Goal: Check status: Check status

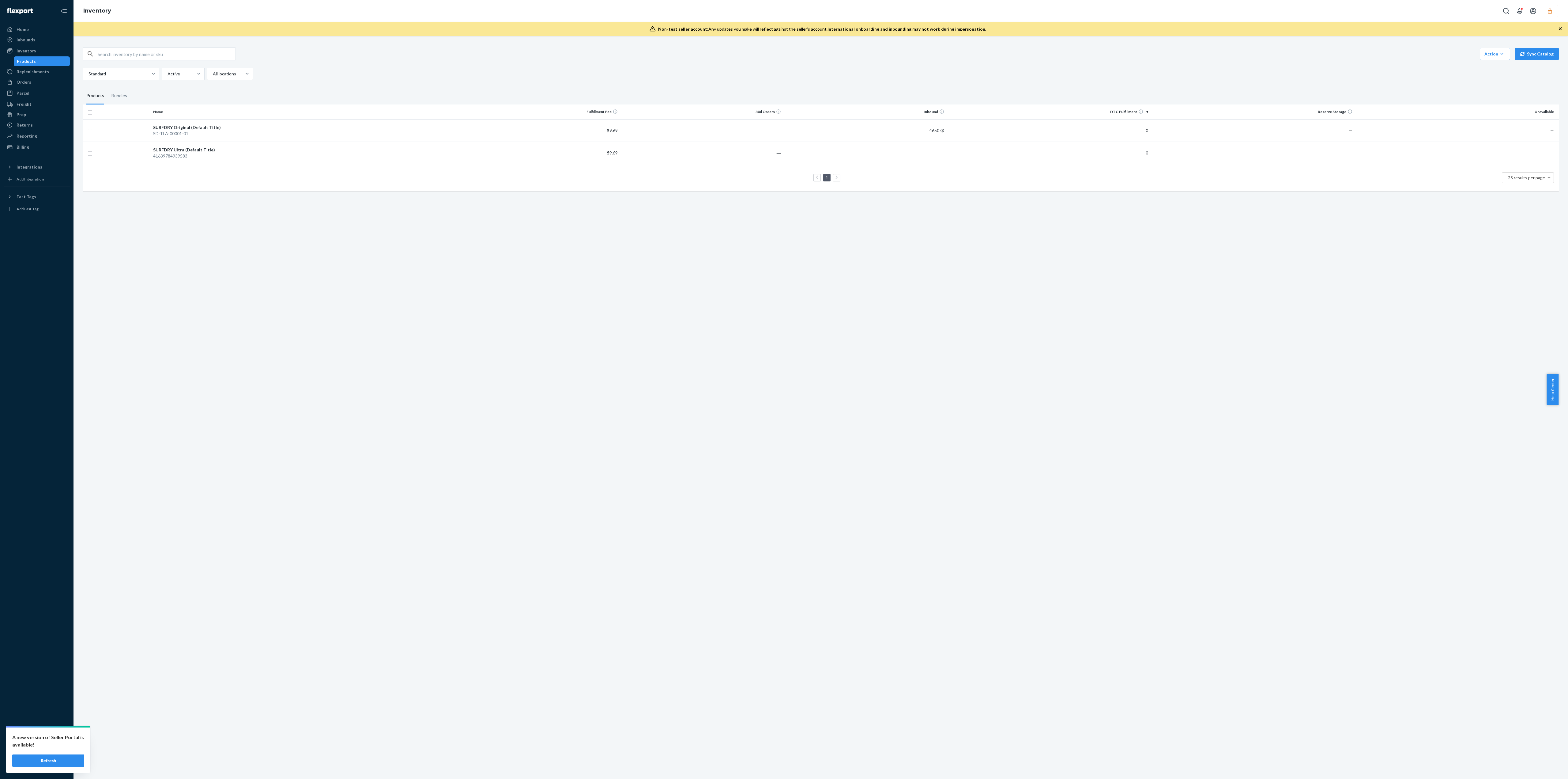
click at [1553, 13] on button "button" at bounding box center [1550, 11] width 16 height 12
paste input "sheribrandxcom"
type input "sheribrandxcom"
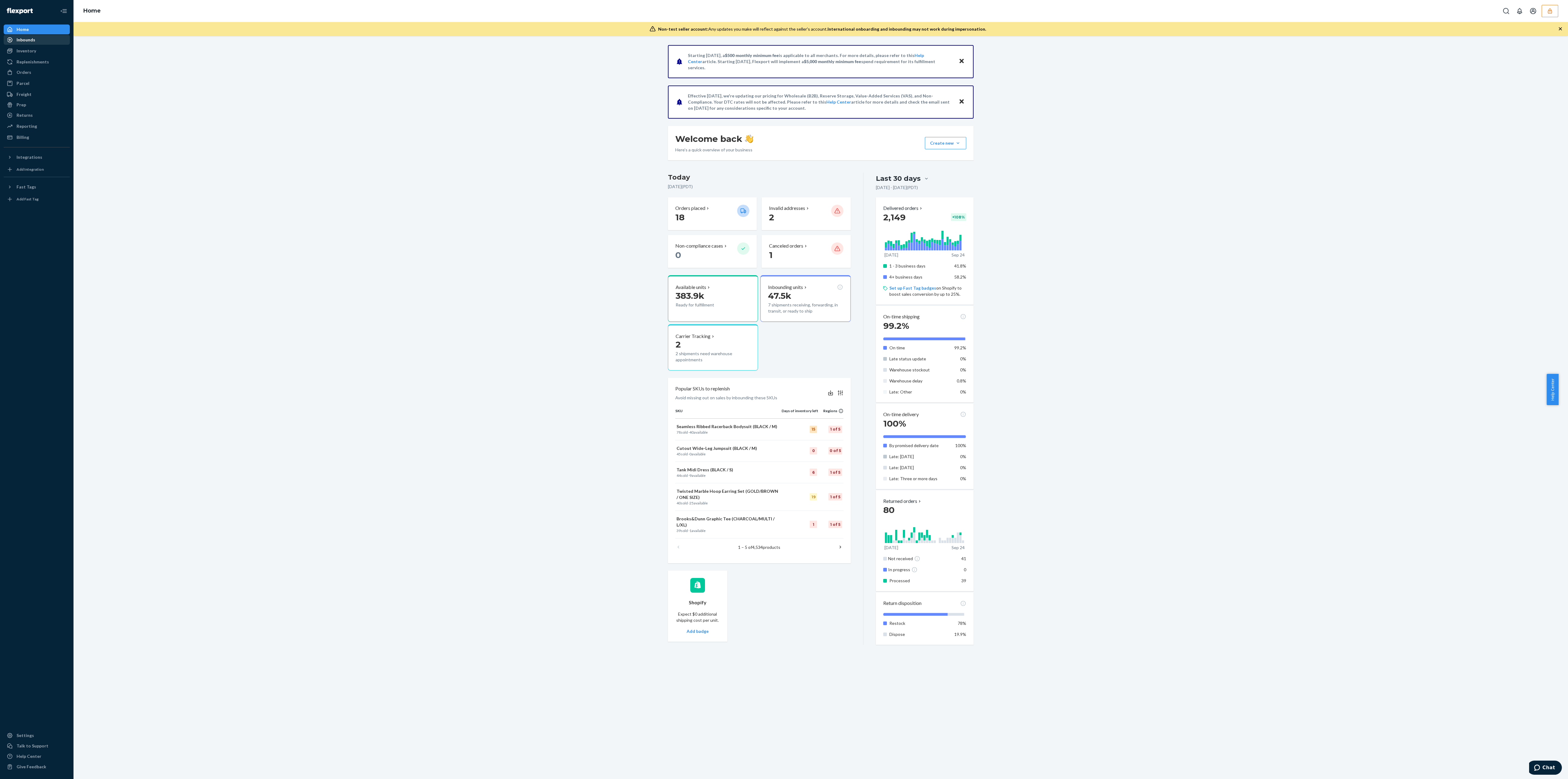
click at [51, 41] on div "Inbounds" at bounding box center [37, 40] width 65 height 9
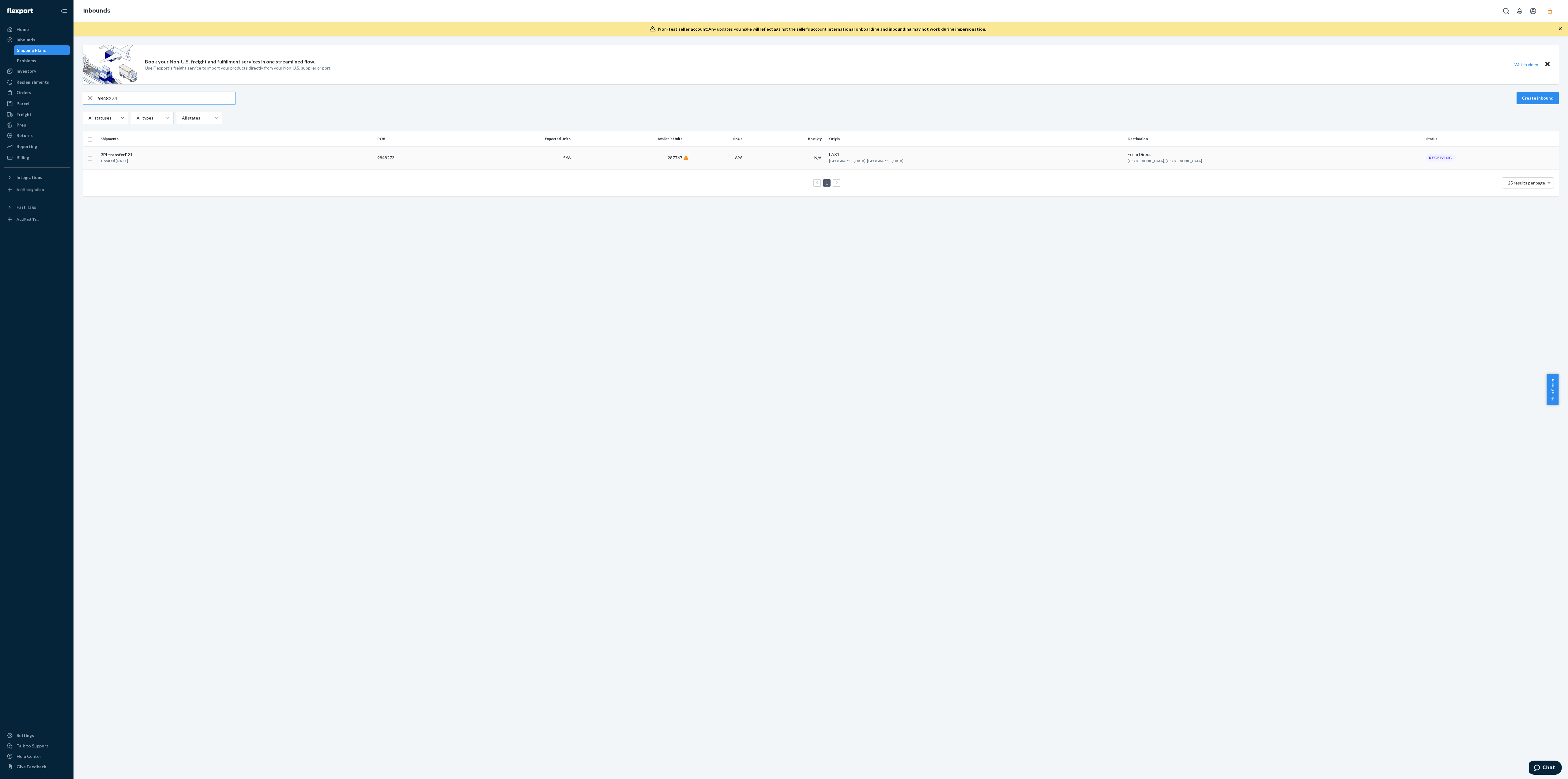
type input "9848273"
click at [458, 158] on td "9848273" at bounding box center [416, 158] width 83 height 23
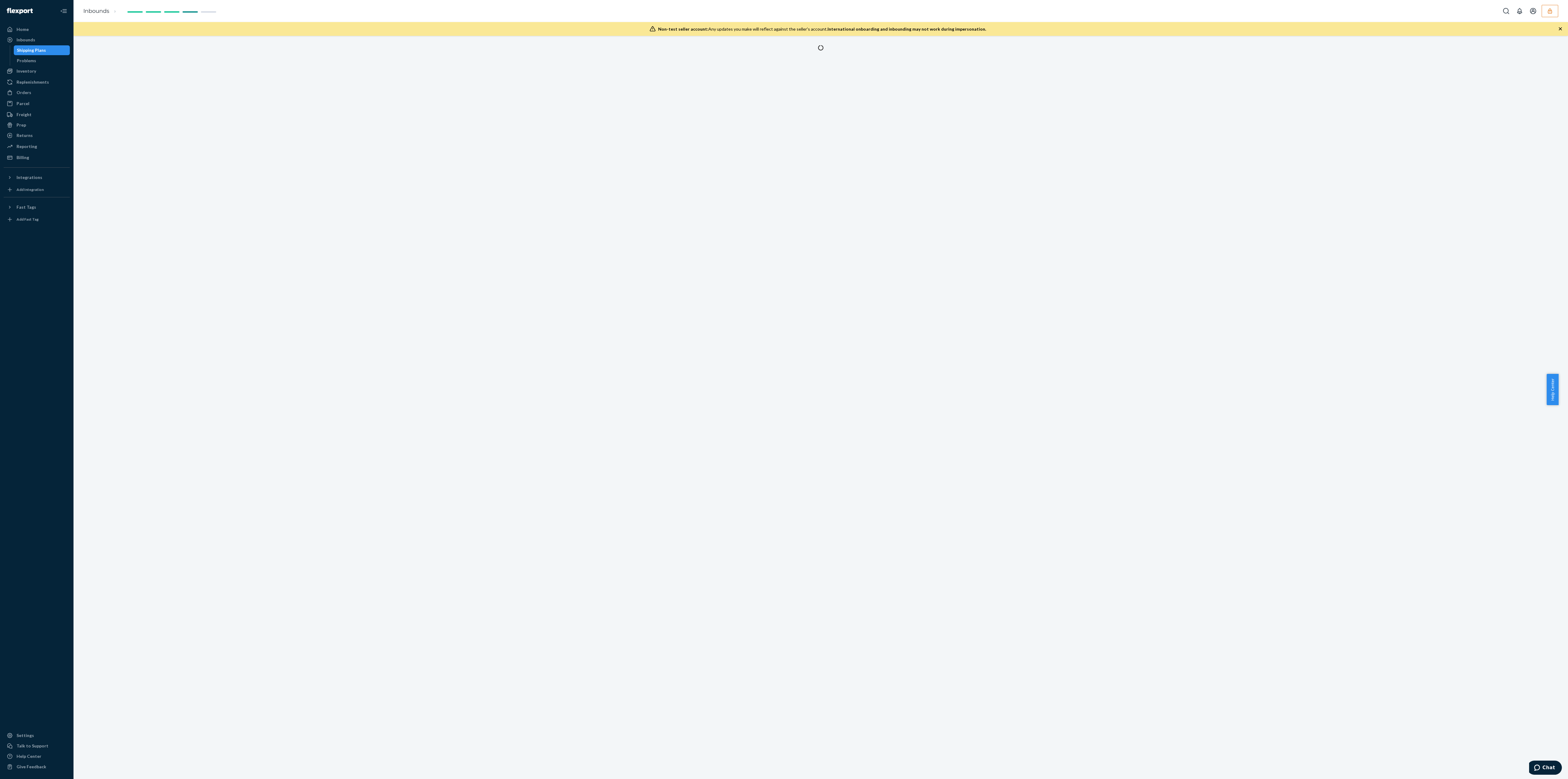
click at [704, 236] on div at bounding box center [821, 407] width 1494 height 743
click at [1553, 11] on button "button" at bounding box center [1550, 11] width 16 height 12
click at [28, 39] on div "Inbounds" at bounding box center [26, 40] width 19 height 6
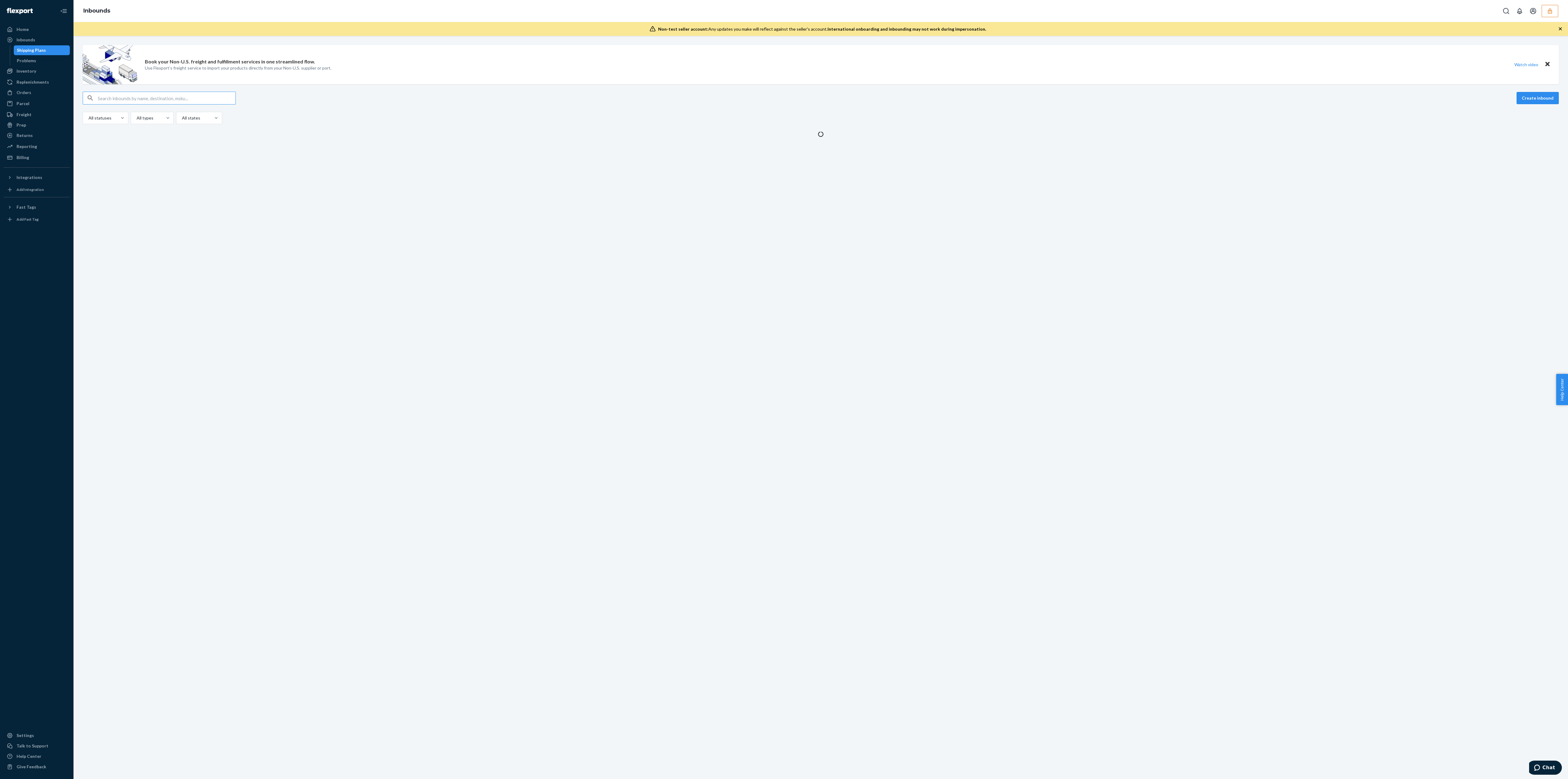
click at [157, 100] on input "text" at bounding box center [166, 98] width 138 height 12
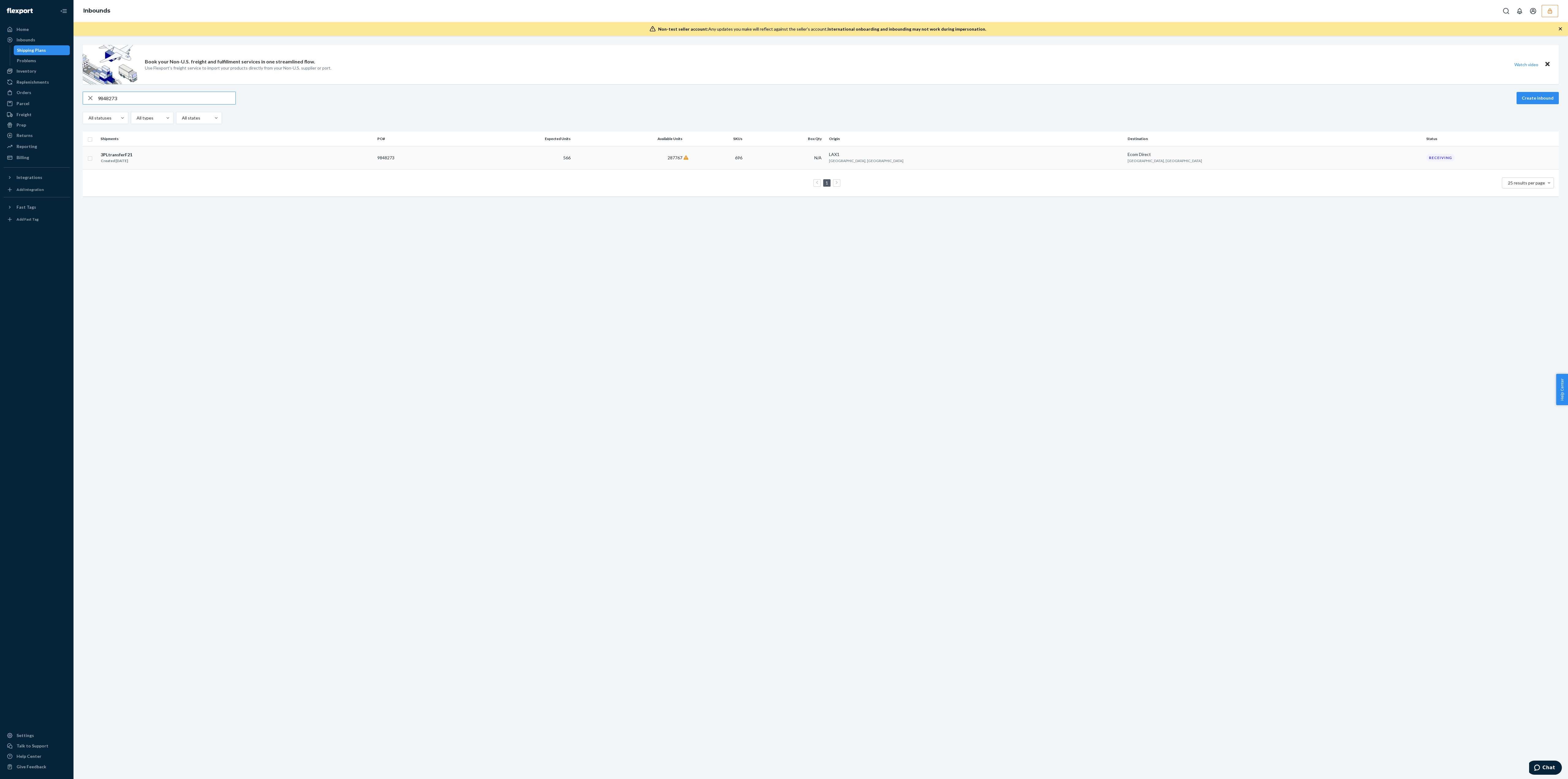
type input "9848273"
click at [573, 163] on td "566" at bounding box center [515, 158] width 115 height 23
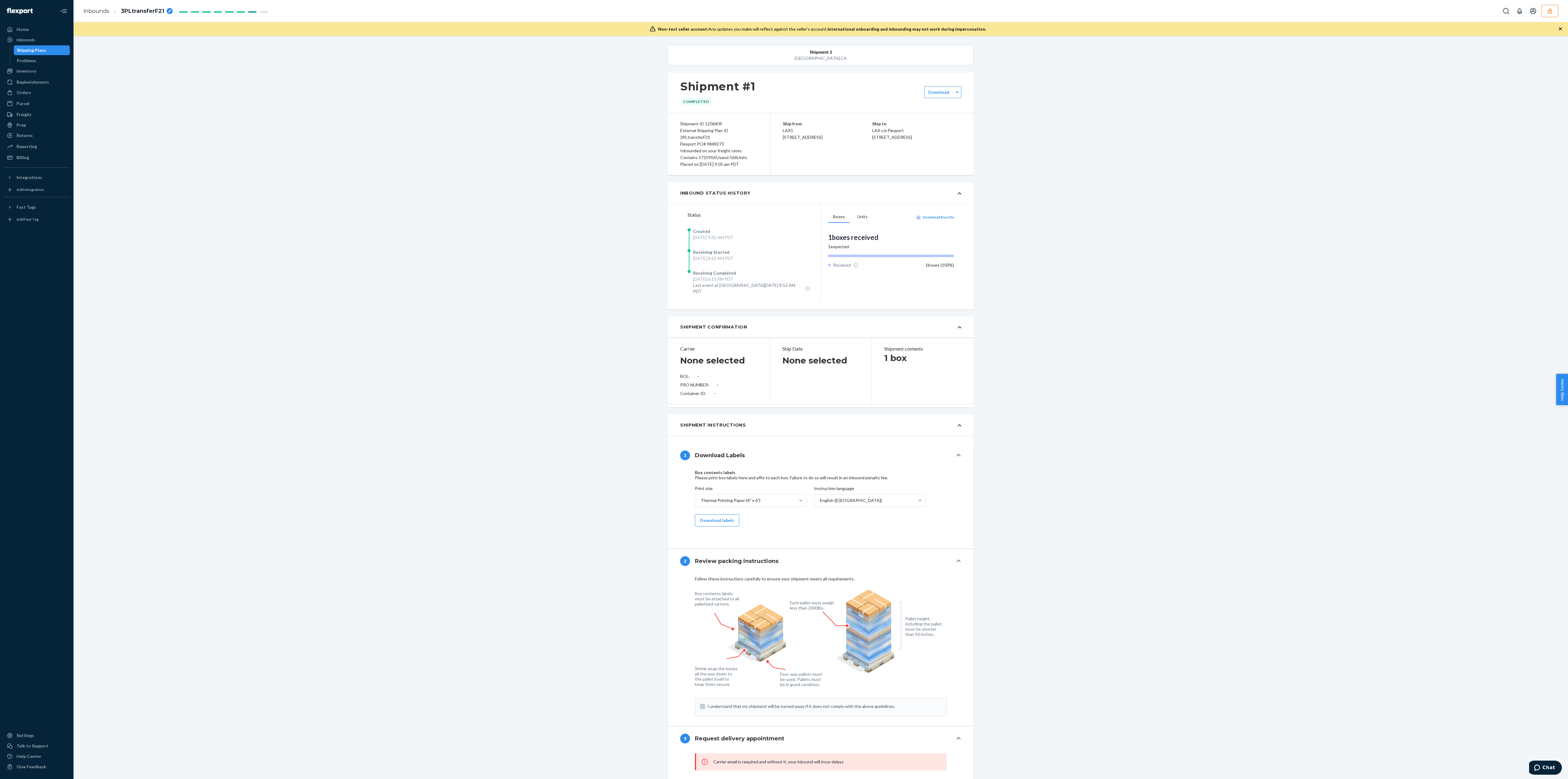
click at [1551, 12] on icon "button" at bounding box center [1550, 11] width 6 height 6
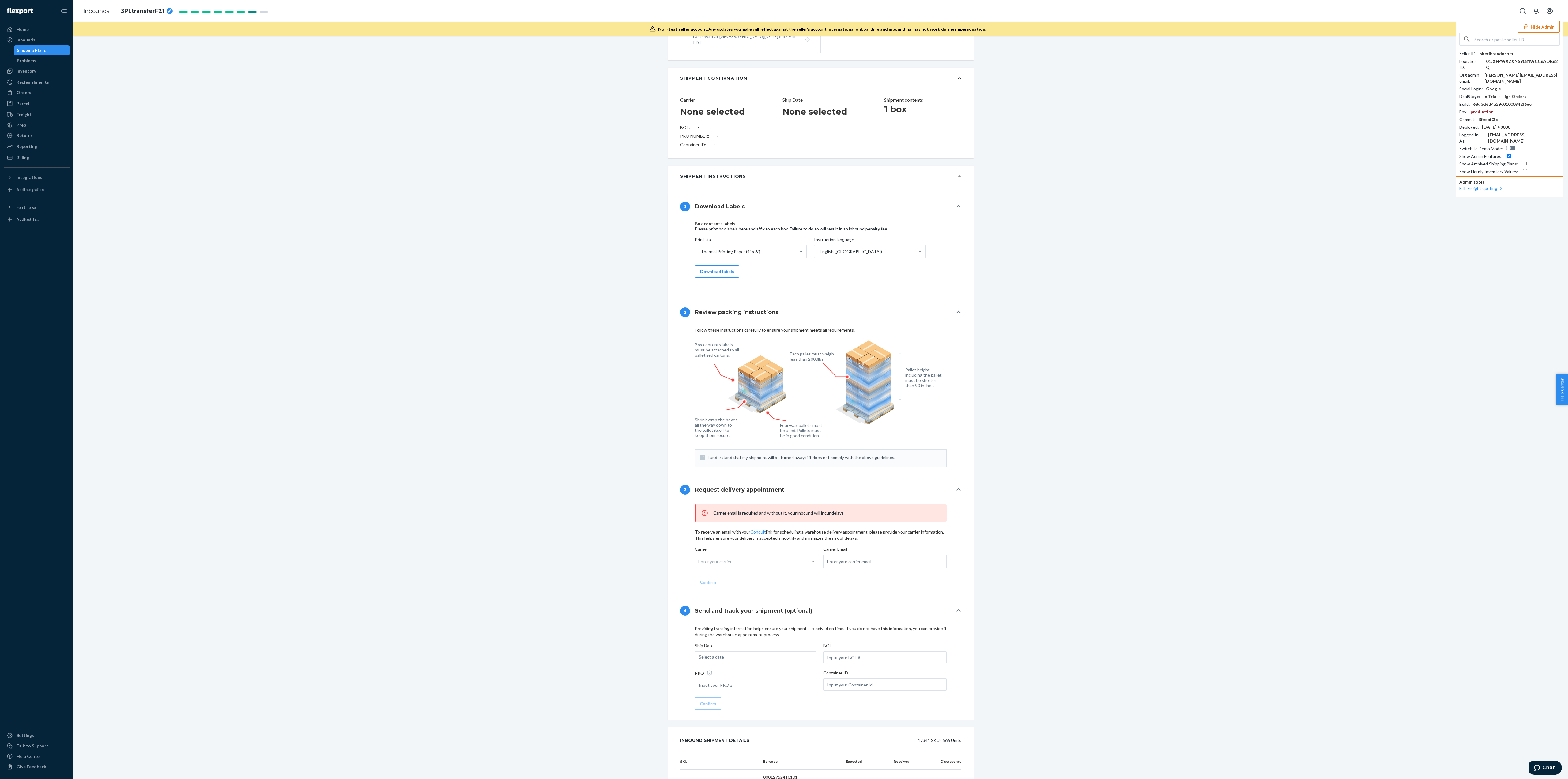
scroll to position [797, 0]
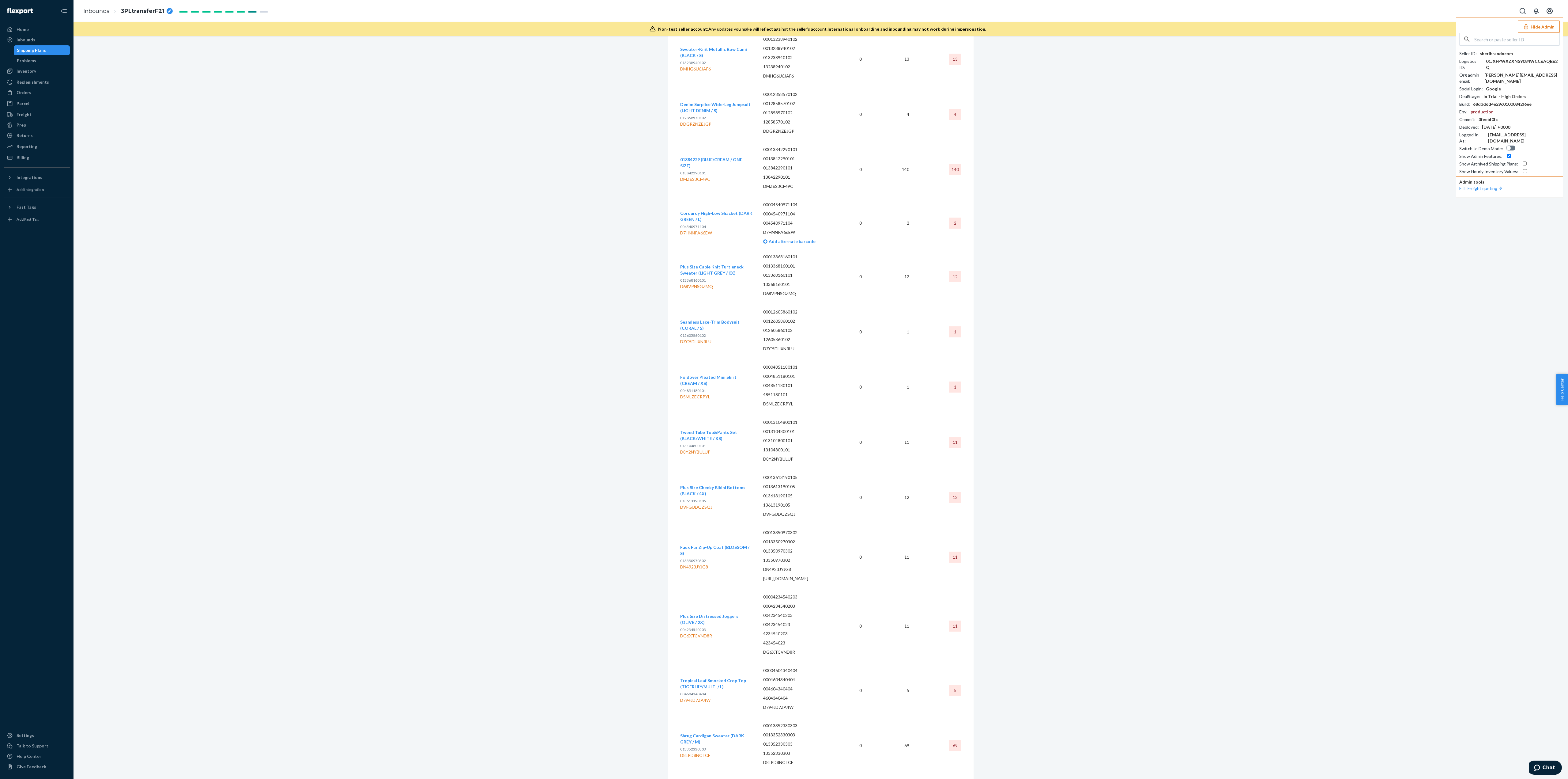
scroll to position [224933, 0]
click at [1539, 26] on button "Hide Admin" at bounding box center [1538, 27] width 42 height 12
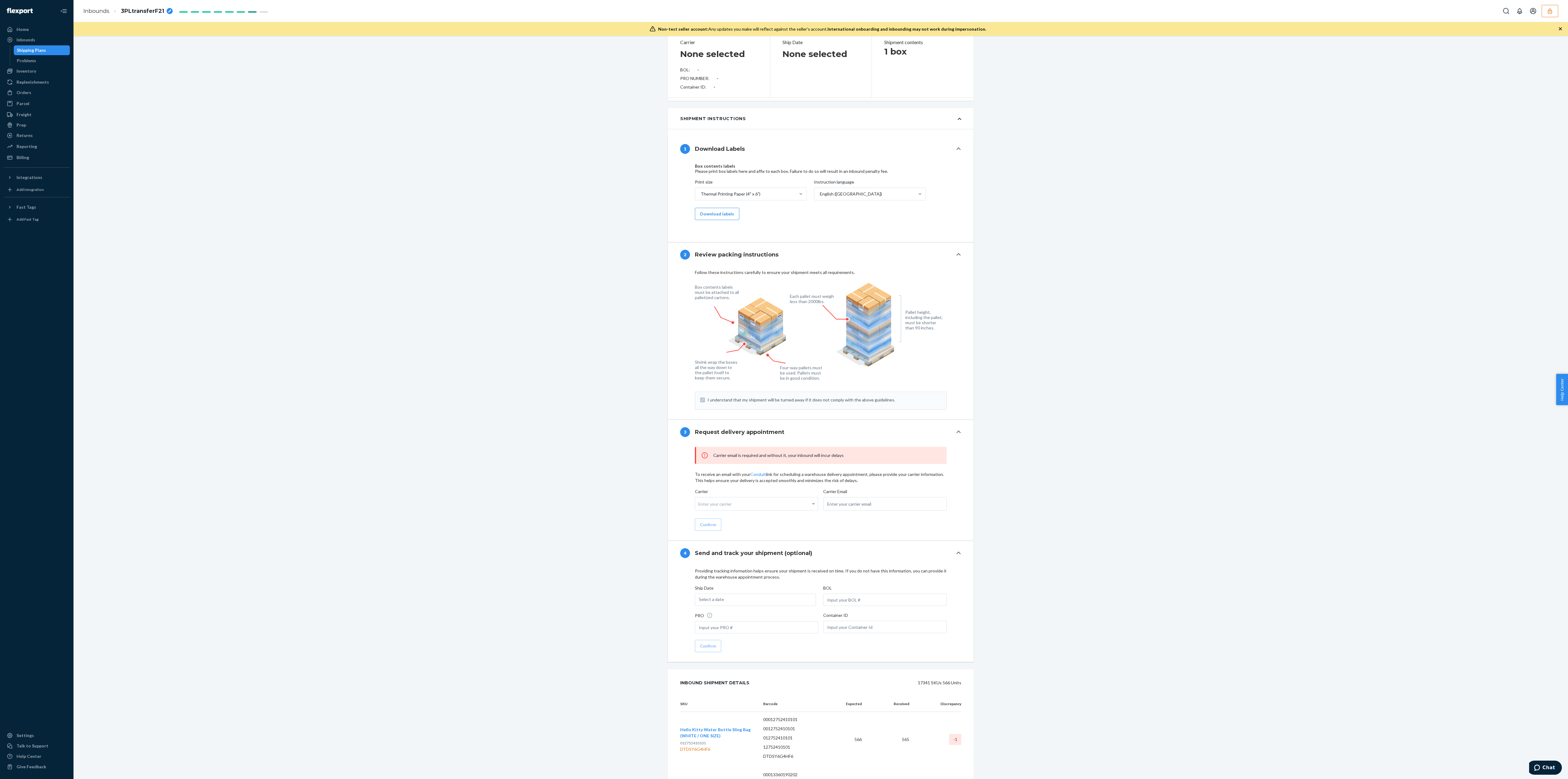
scroll to position [552, 0]
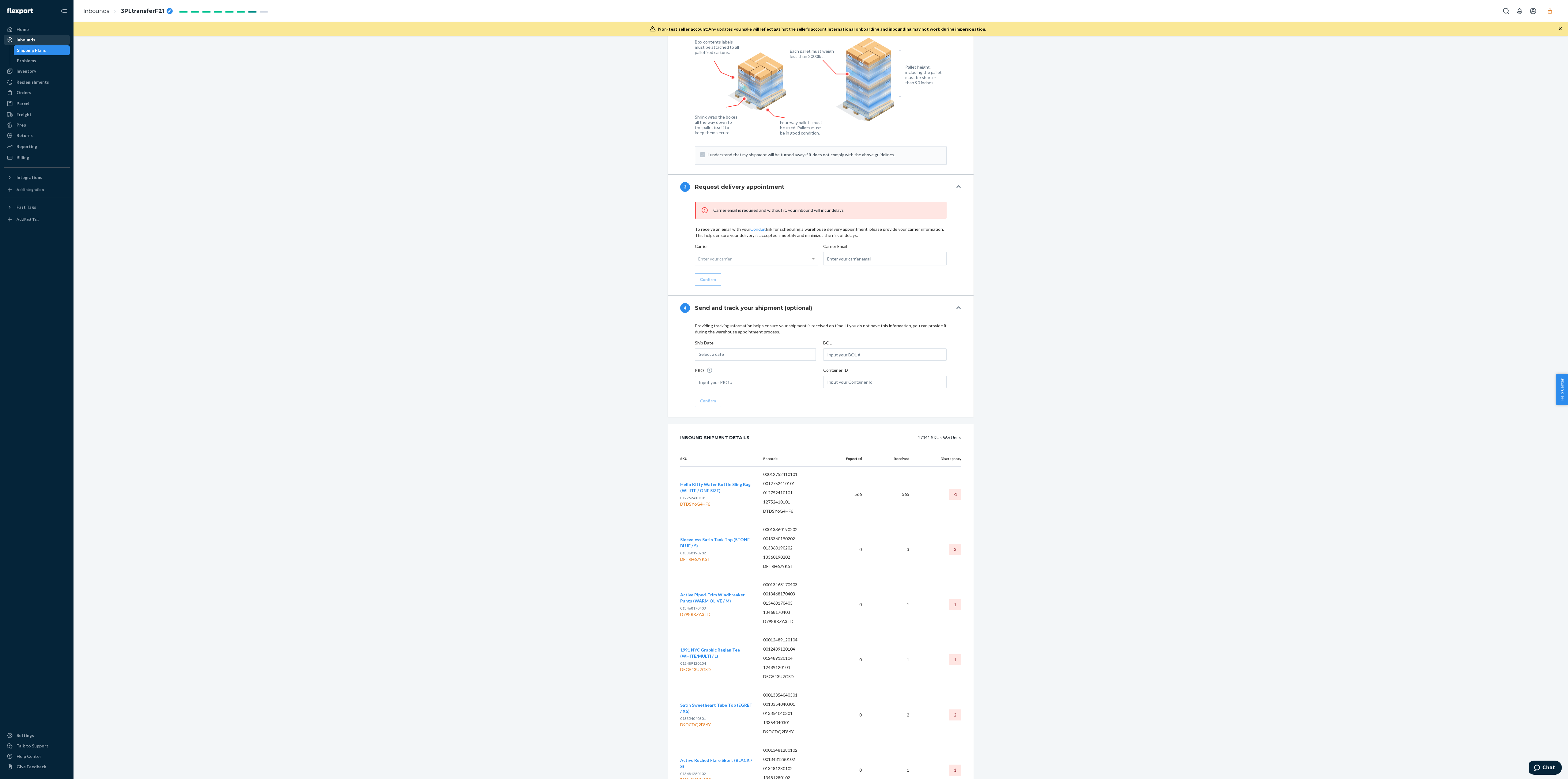
drag, startPoint x: 23, startPoint y: 38, endPoint x: 35, endPoint y: 39, distance: 12.0
click at [23, 38] on div "Inbounds" at bounding box center [26, 40] width 19 height 6
click at [35, 39] on div "Inbounds" at bounding box center [37, 40] width 65 height 9
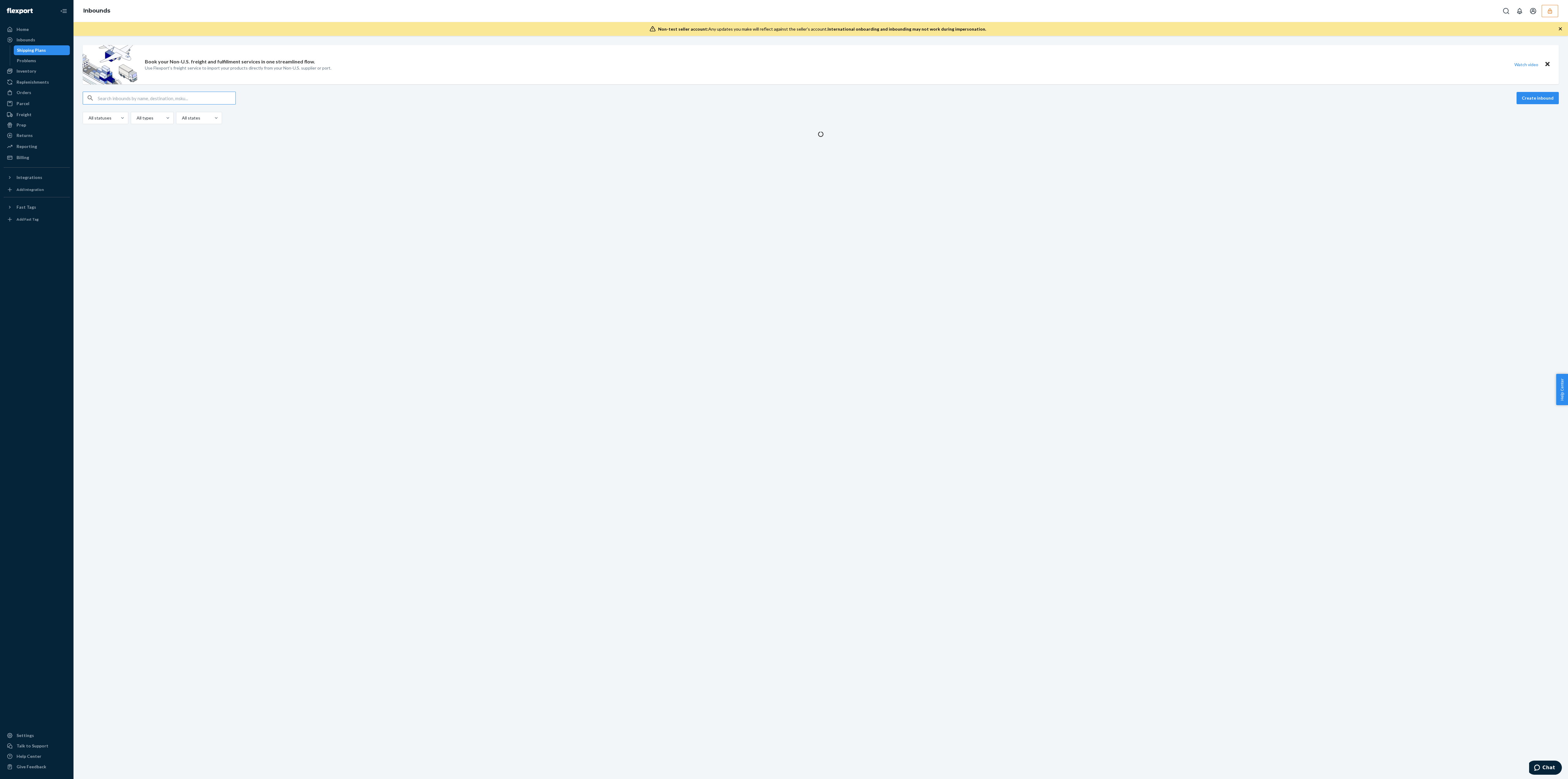
click at [116, 99] on input "text" at bounding box center [166, 98] width 138 height 12
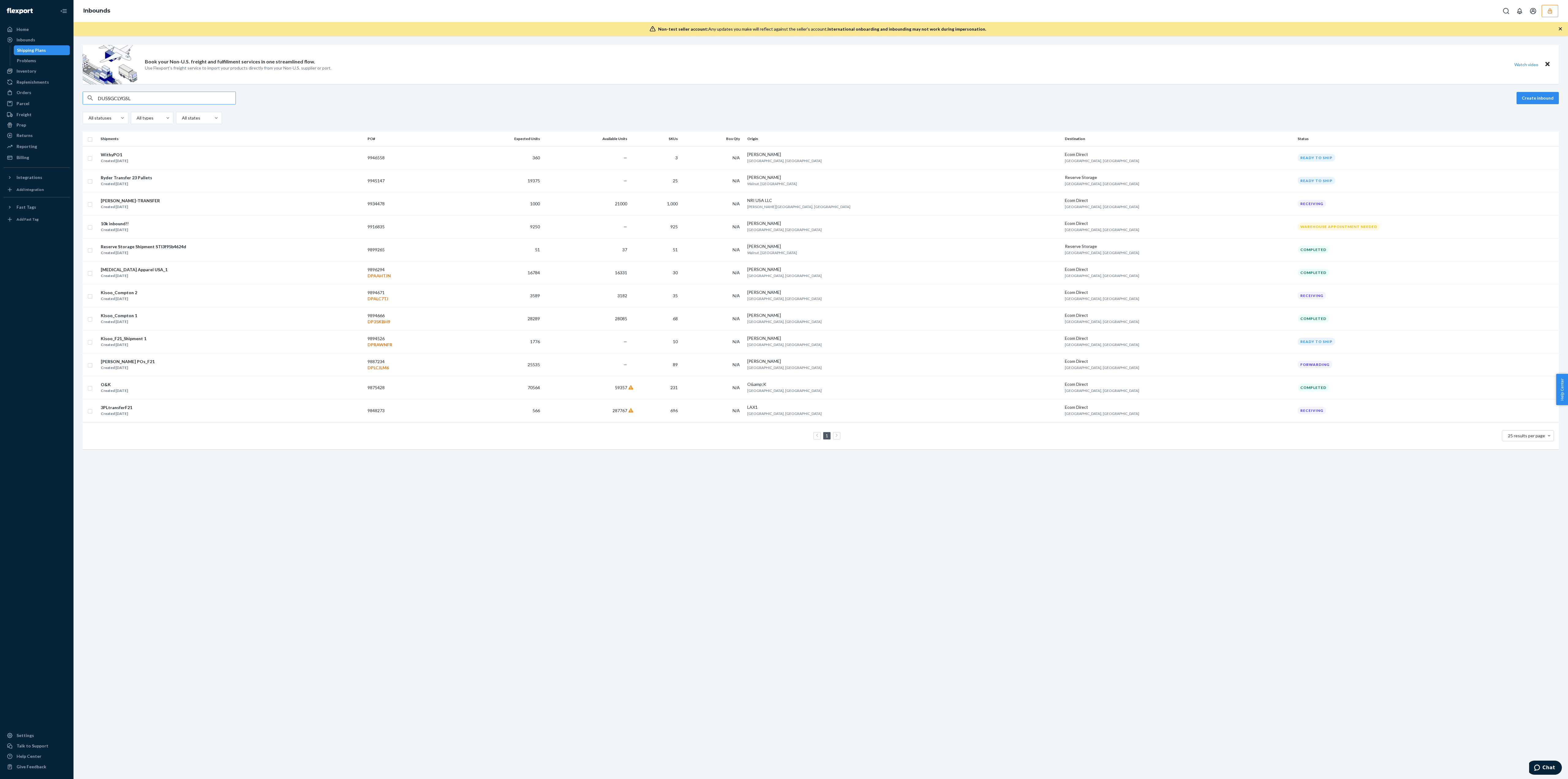
type input "DU5SGCLYGSL"
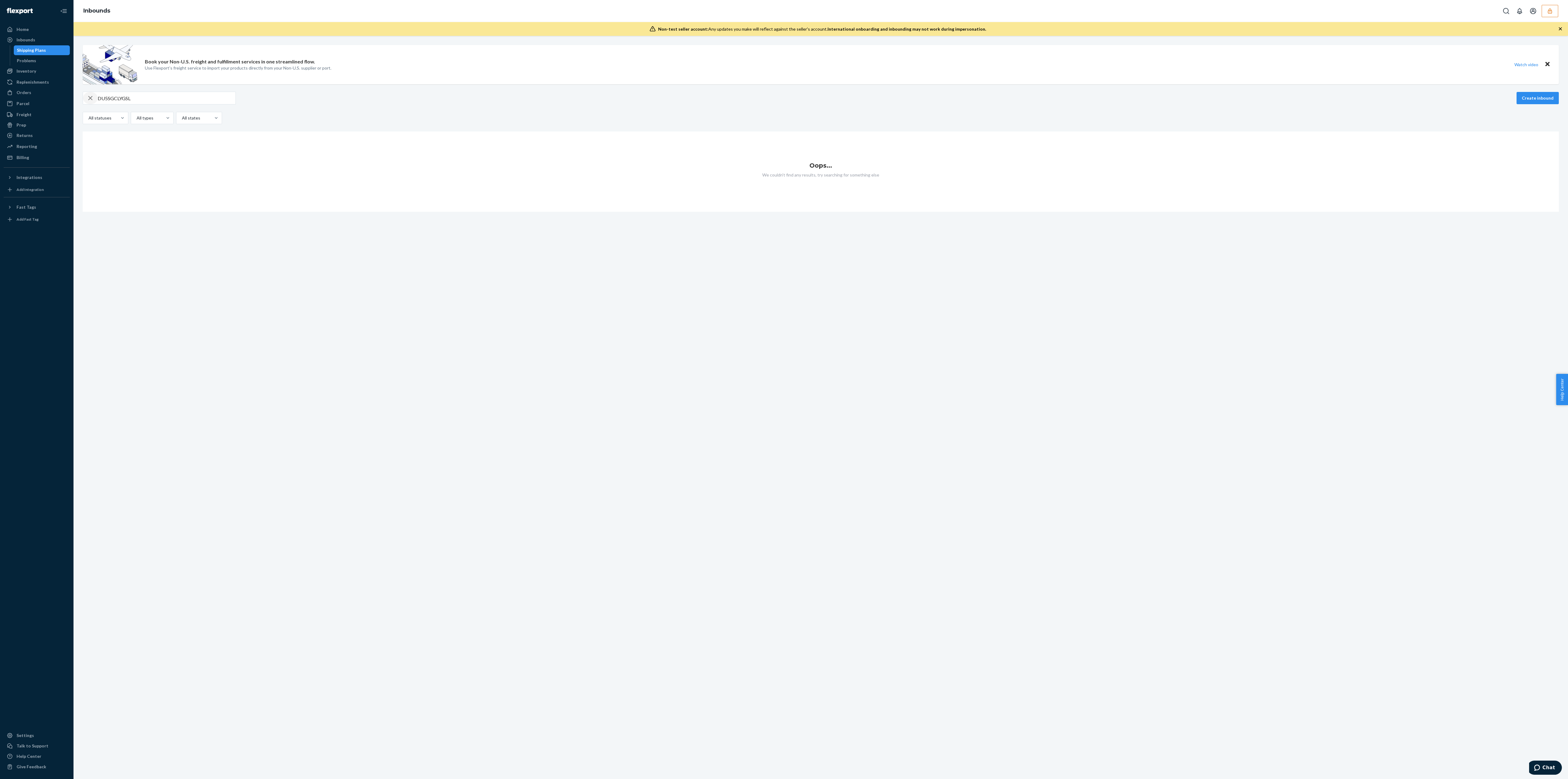
click at [97, 97] on div "button" at bounding box center [90, 98] width 15 height 12
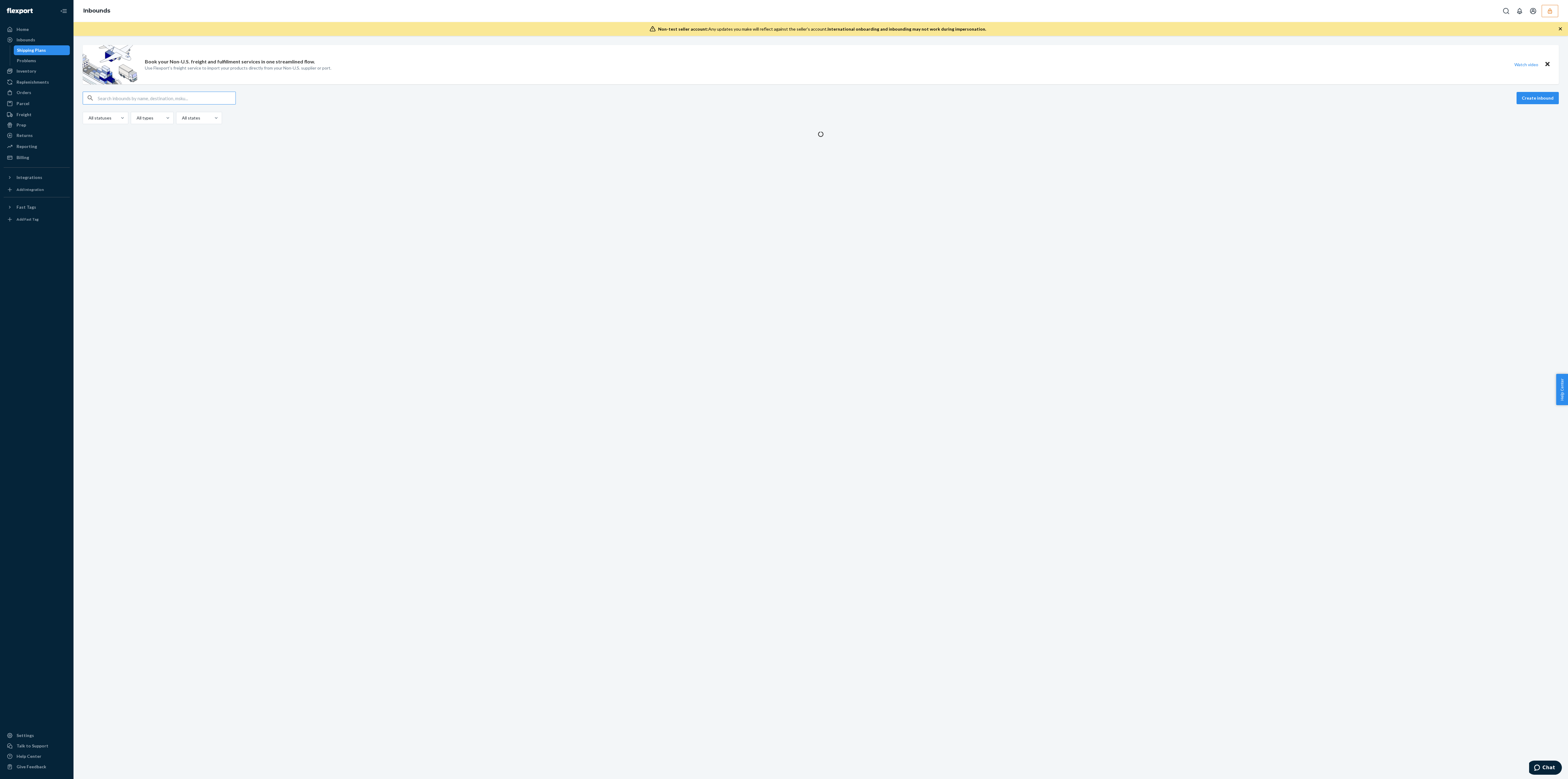
click at [100, 99] on input "text" at bounding box center [166, 98] width 138 height 12
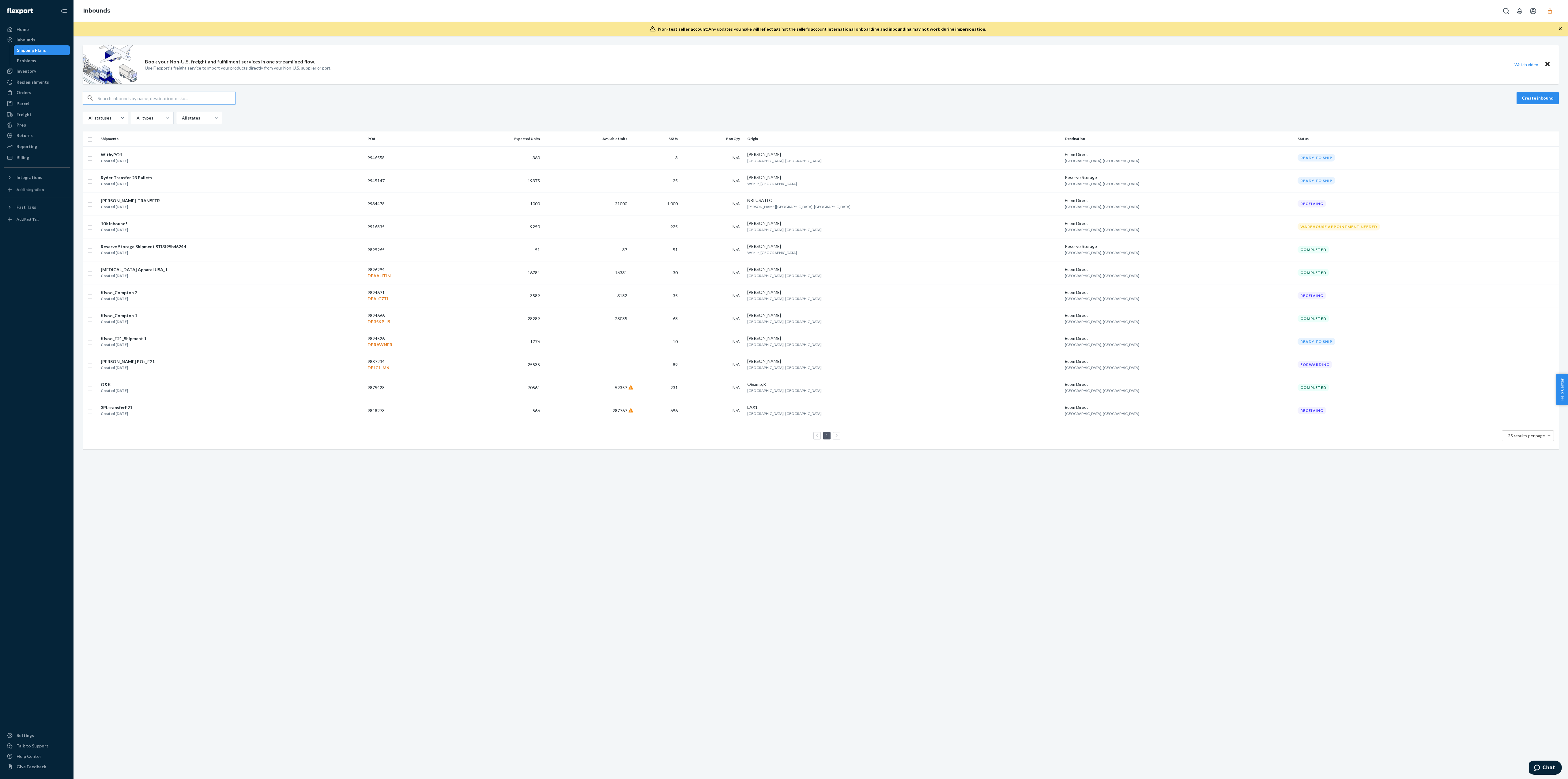
paste input "1206409"
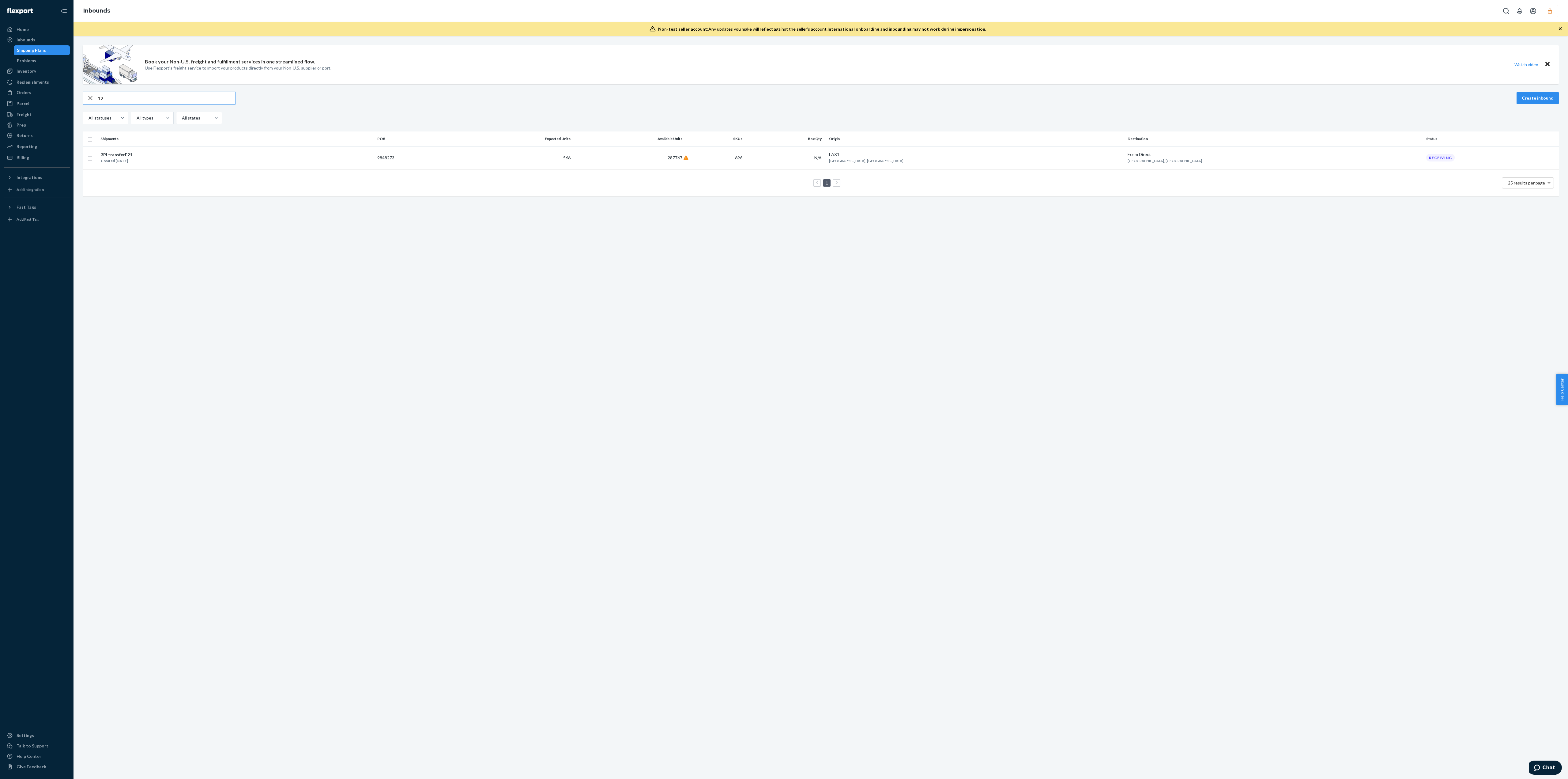
type input "1"
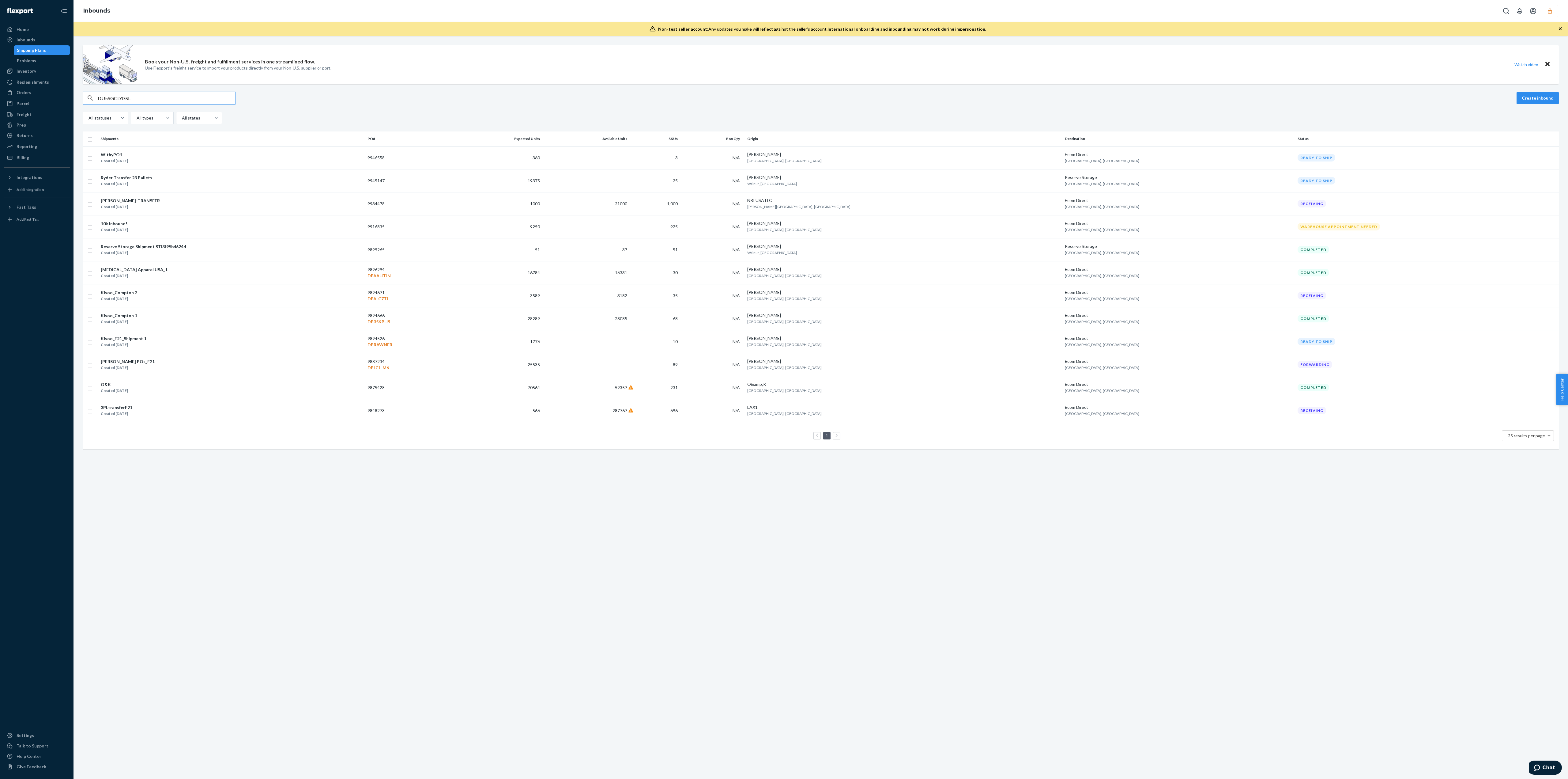
type input "DU5SGCLYGSL"
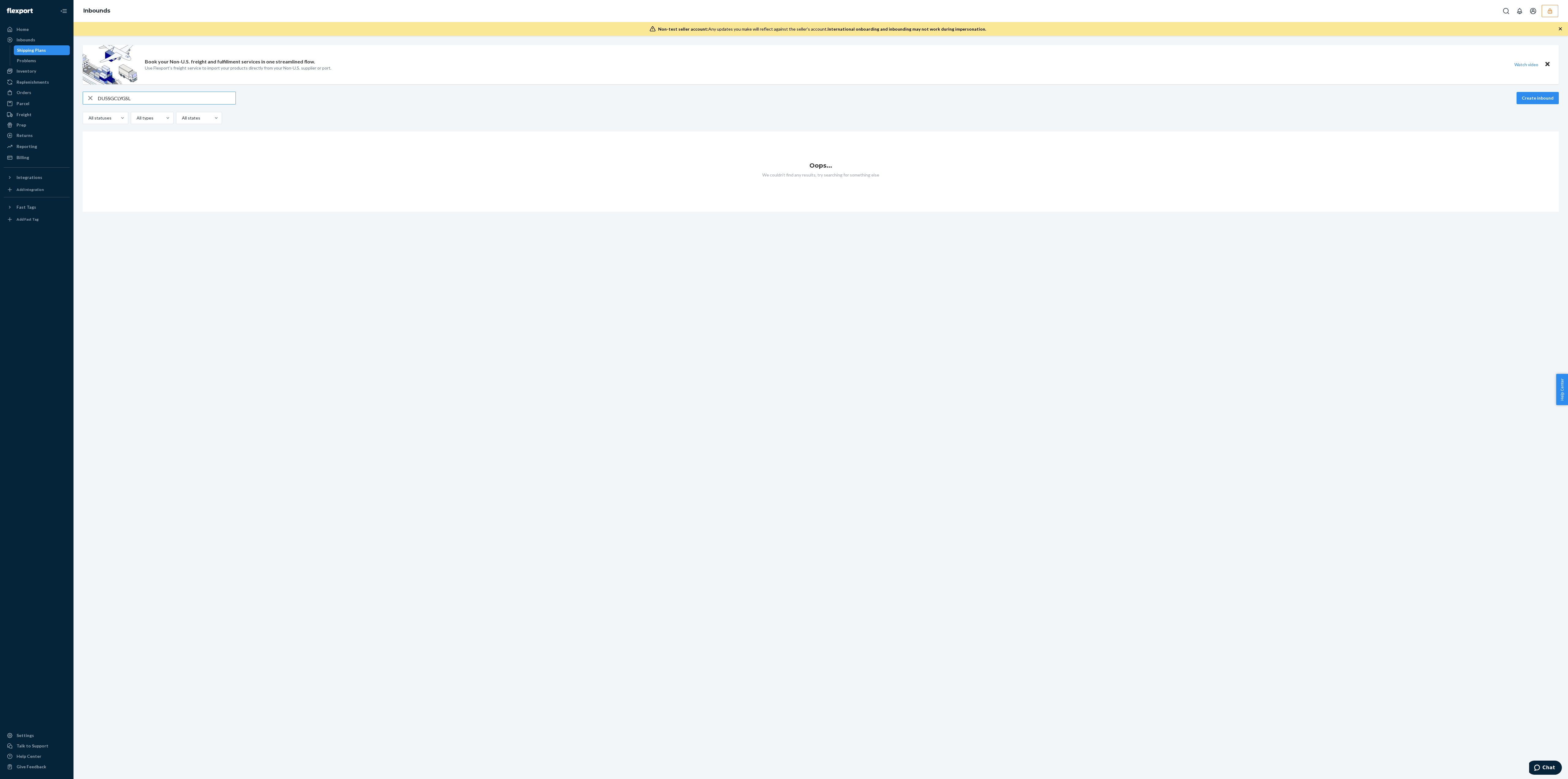
click at [98, 97] on input "DU5SGCLYGSL" at bounding box center [166, 98] width 138 height 12
click at [142, 101] on input "DU5SGCLYGSL" at bounding box center [166, 98] width 138 height 12
click at [424, 443] on div "Book your Non-U.S. freight and fulfillment services in one streamlined flow. Us…" at bounding box center [821, 407] width 1494 height 743
